Goal: Task Accomplishment & Management: Manage account settings

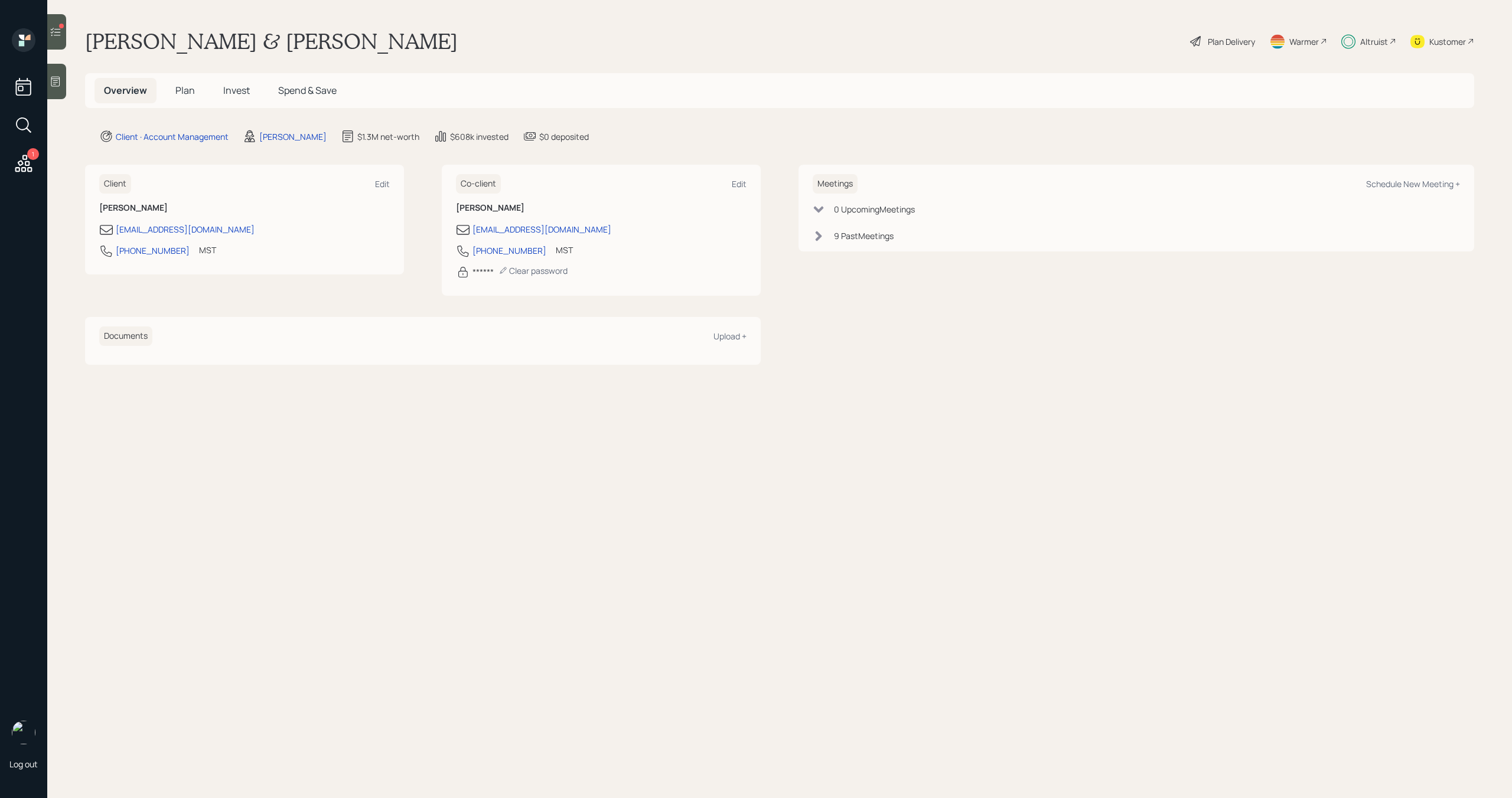
click at [26, 164] on icon at bounding box center [23, 163] width 21 height 21
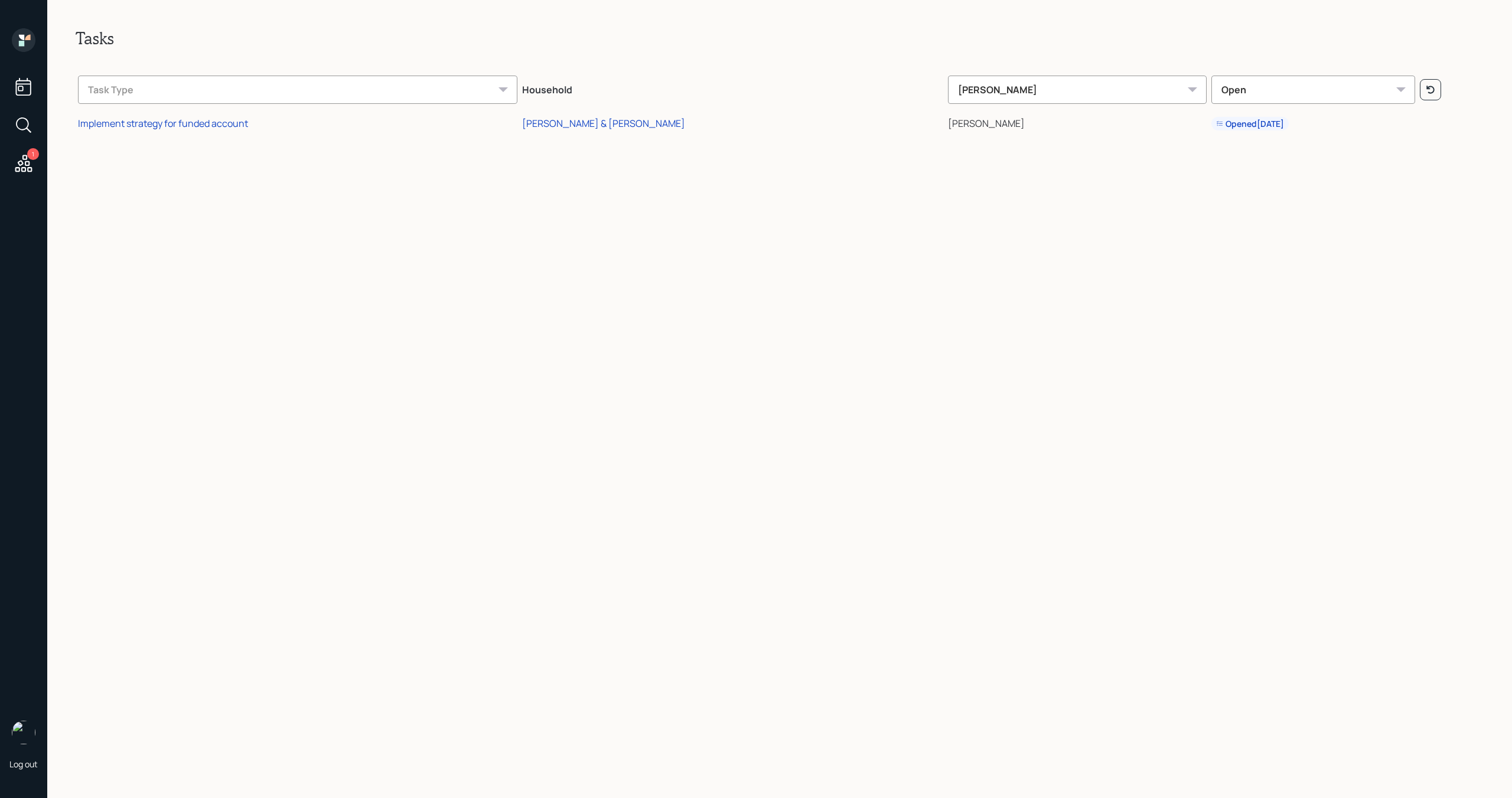
click at [621, 132] on td "Sue Forester & Bob Falle" at bounding box center [732, 122] width 426 height 27
click at [621, 128] on div "Sue Forester & Bob Falle" at bounding box center [604, 123] width 163 height 13
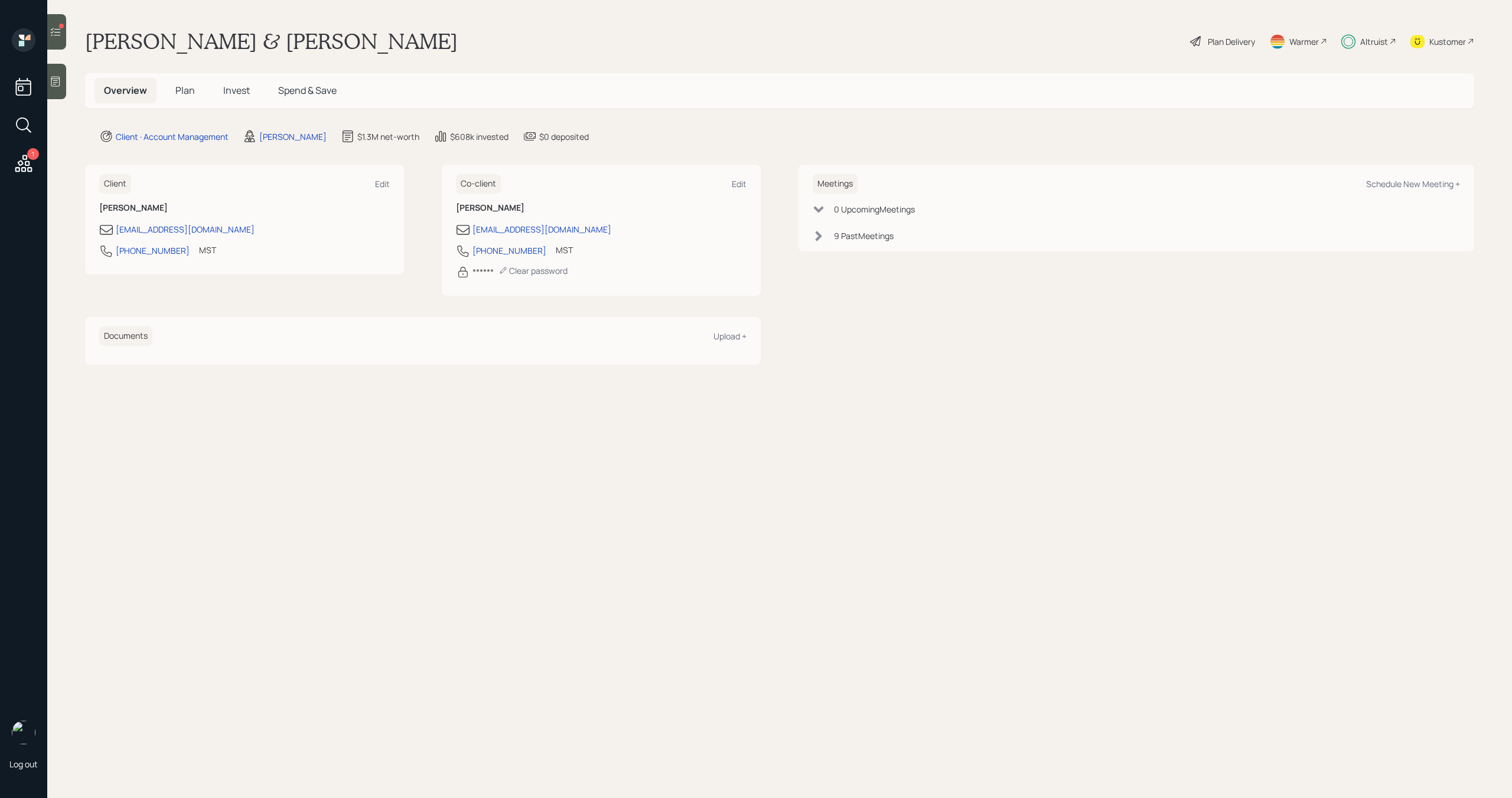
click at [244, 95] on span "Invest" at bounding box center [236, 90] width 27 height 13
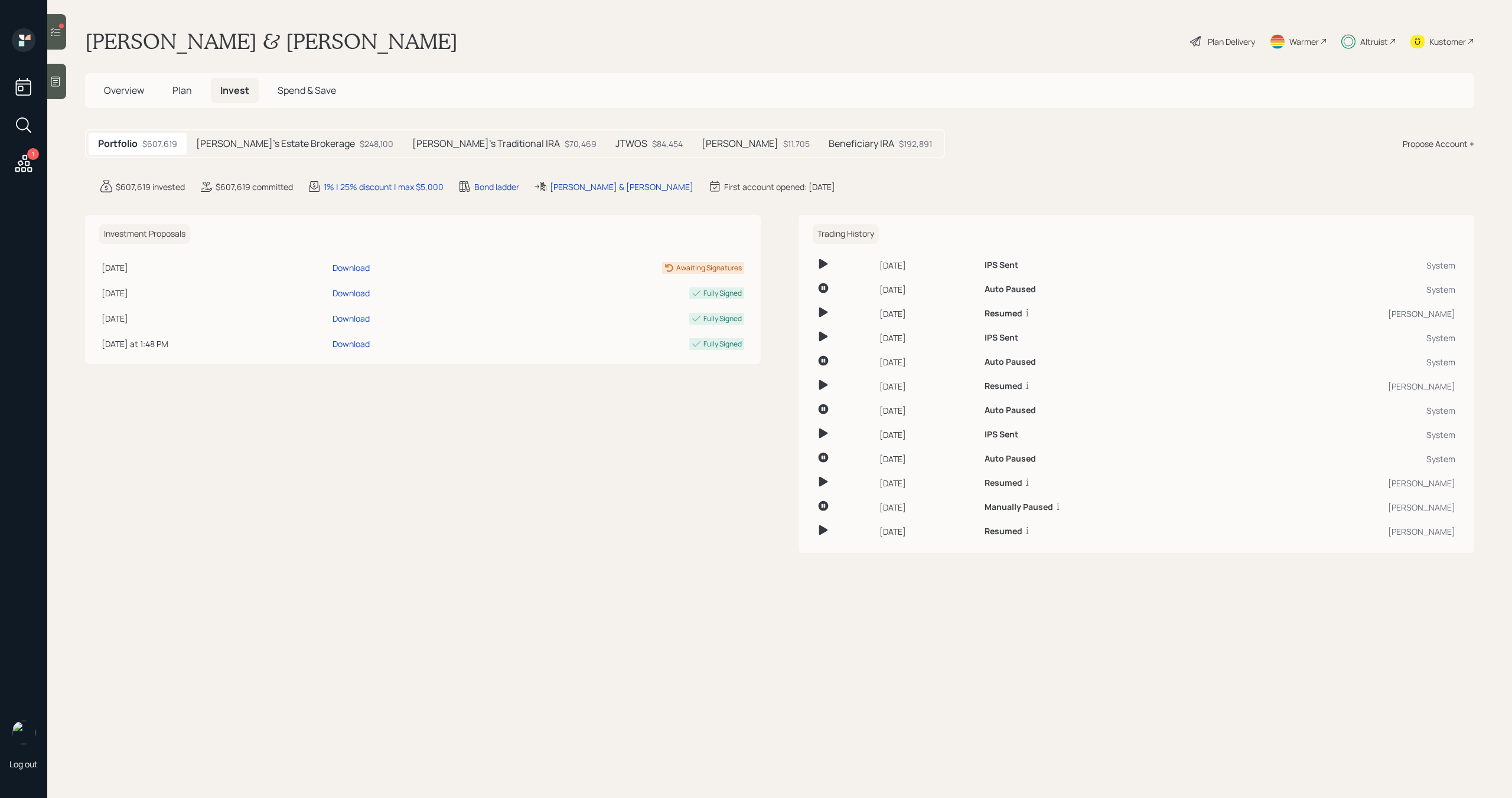
click at [287, 153] on div "Rick's Estate Brokerage $248,100" at bounding box center [294, 144] width 216 height 22
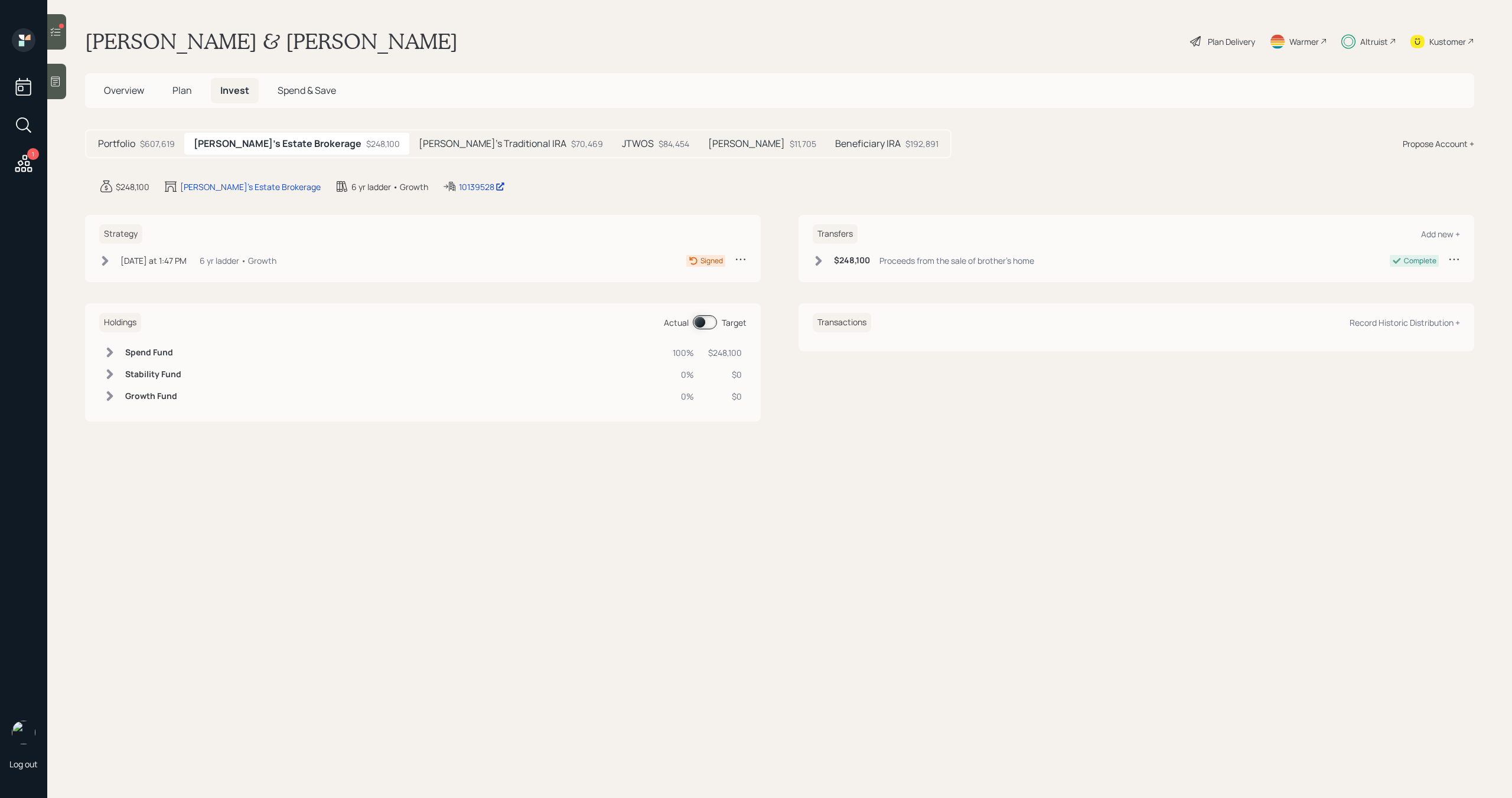
click at [25, 169] on icon at bounding box center [24, 163] width 17 height 17
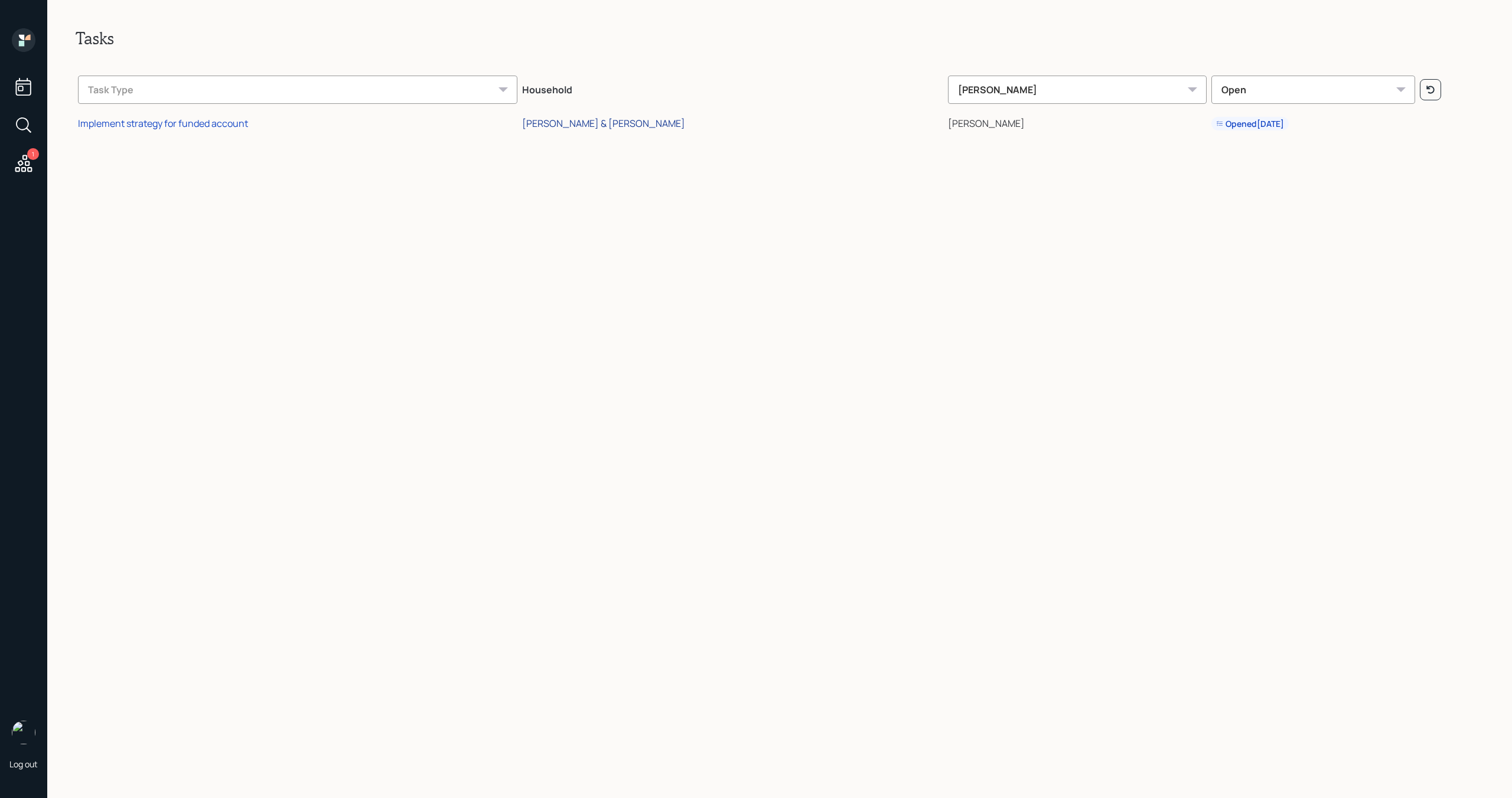
click at [646, 122] on div "[PERSON_NAME] & [PERSON_NAME]" at bounding box center [604, 123] width 163 height 13
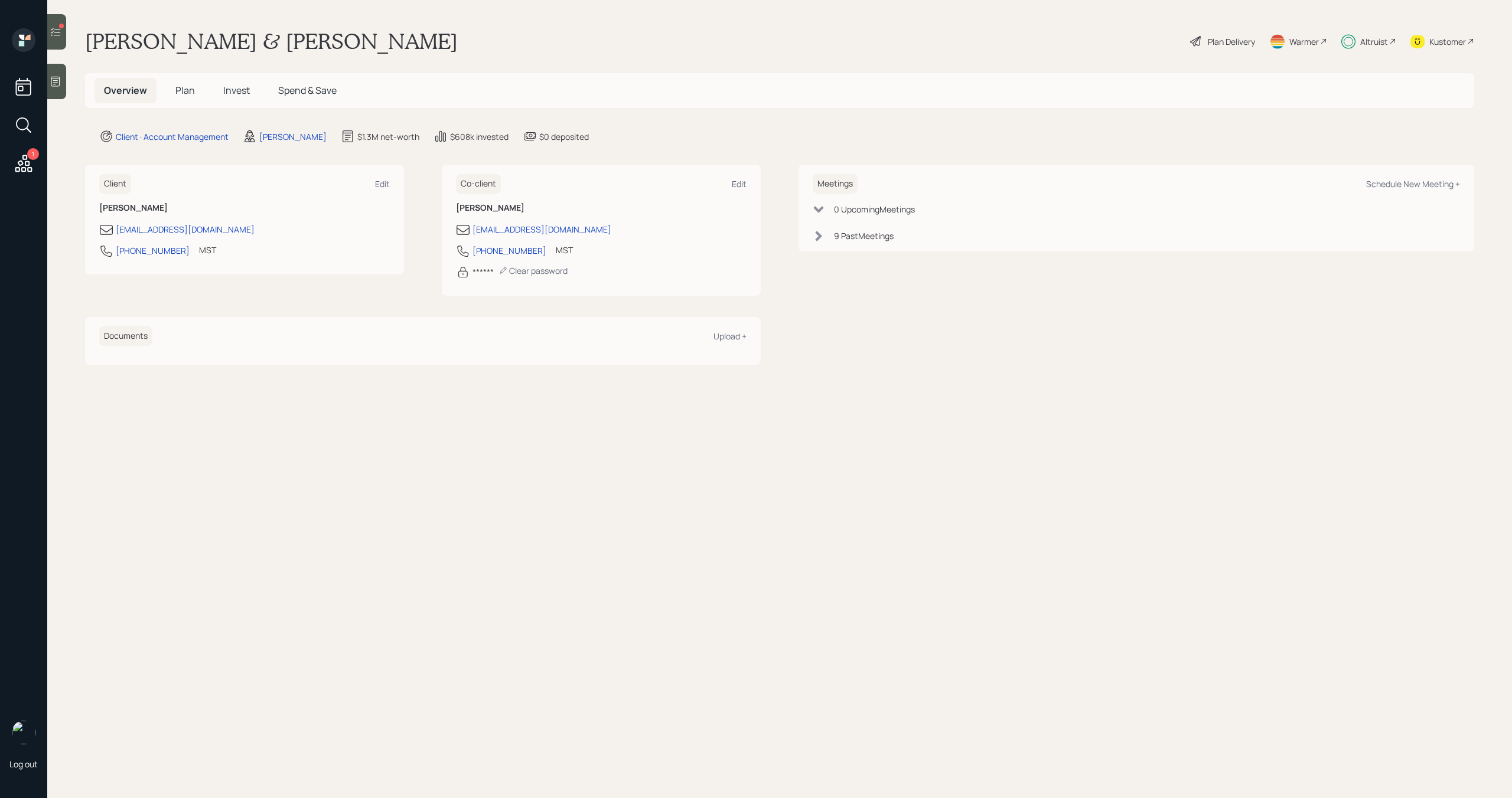
click at [63, 39] on div at bounding box center [56, 31] width 19 height 35
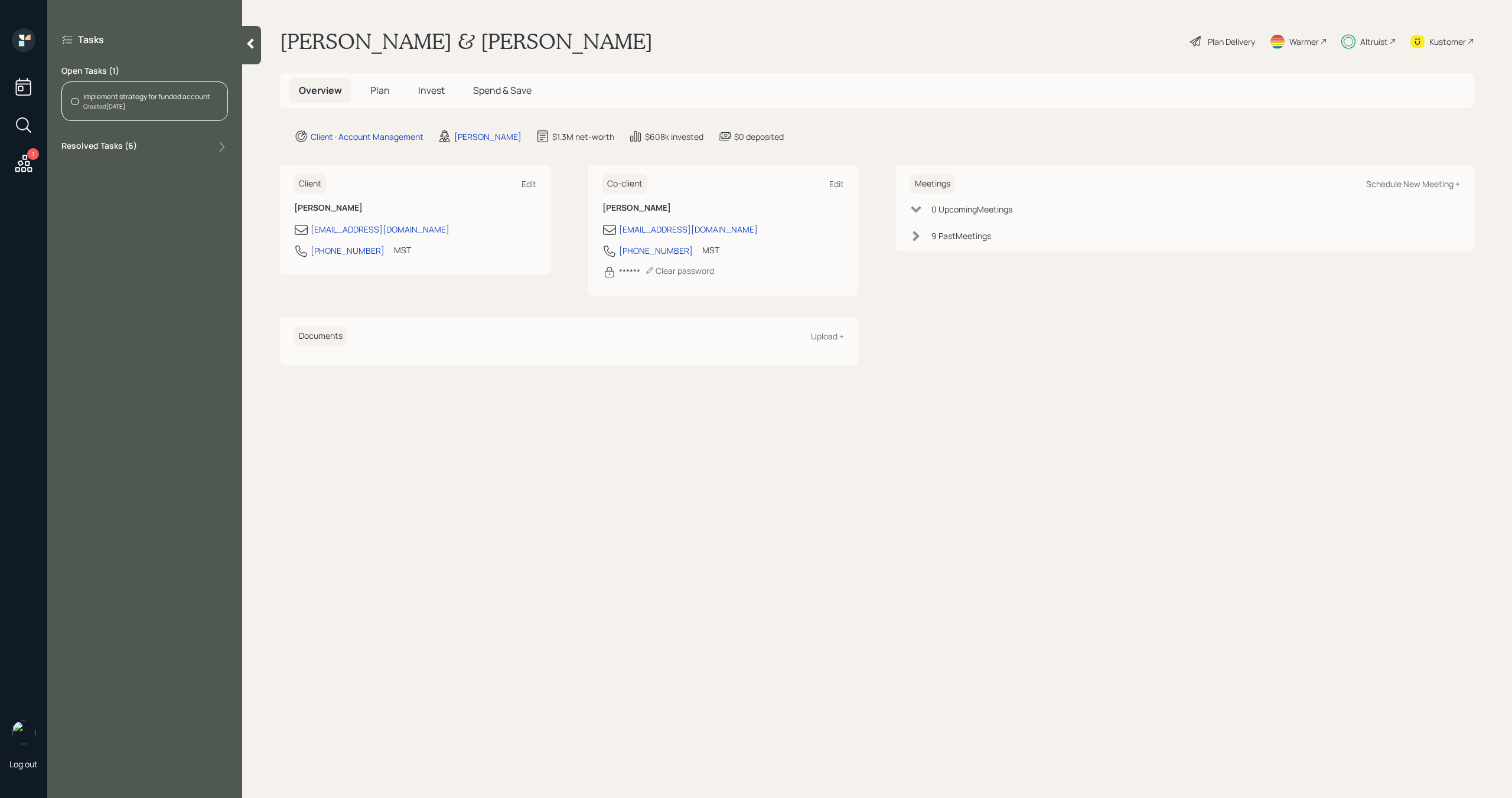
click at [130, 103] on div "Created [DATE]" at bounding box center [147, 107] width 127 height 9
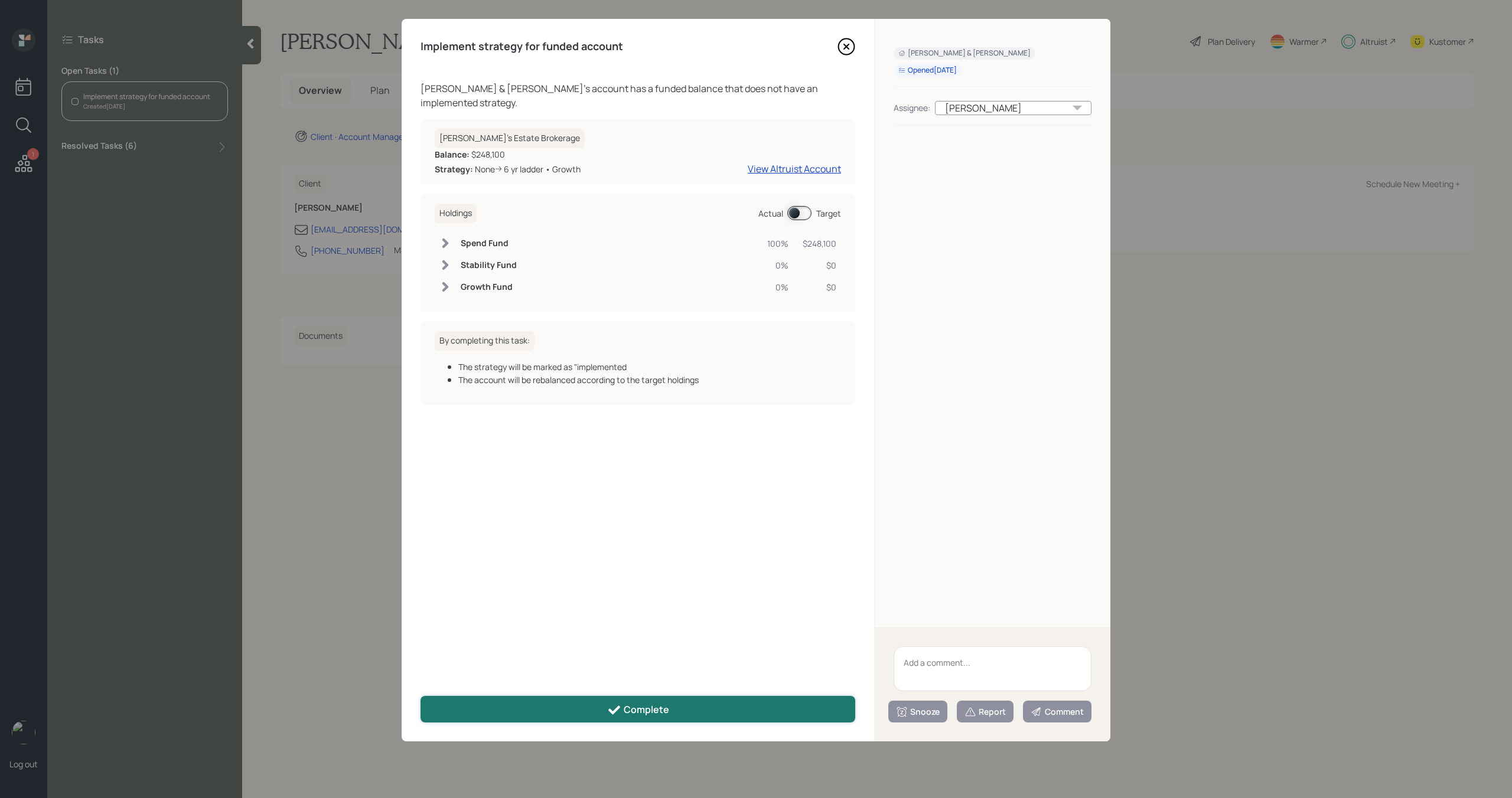
click at [655, 716] on div "Complete" at bounding box center [637, 710] width 62 height 14
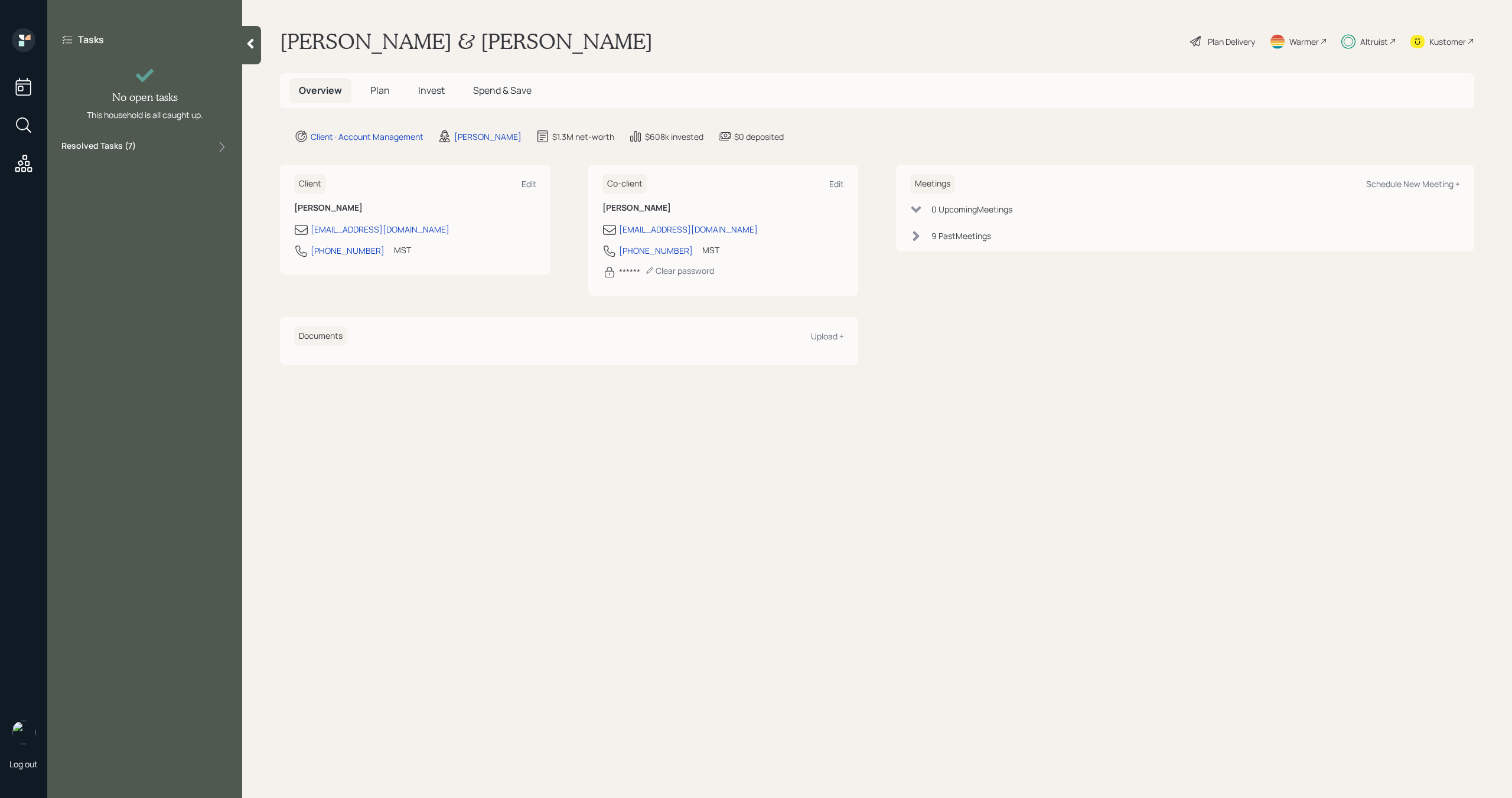
click at [253, 43] on icon at bounding box center [251, 44] width 12 height 12
